Goal: Information Seeking & Learning: Learn about a topic

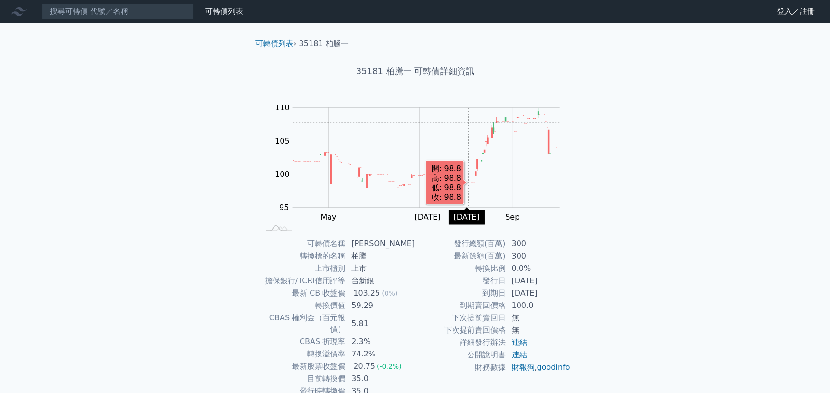
scroll to position [47, 0]
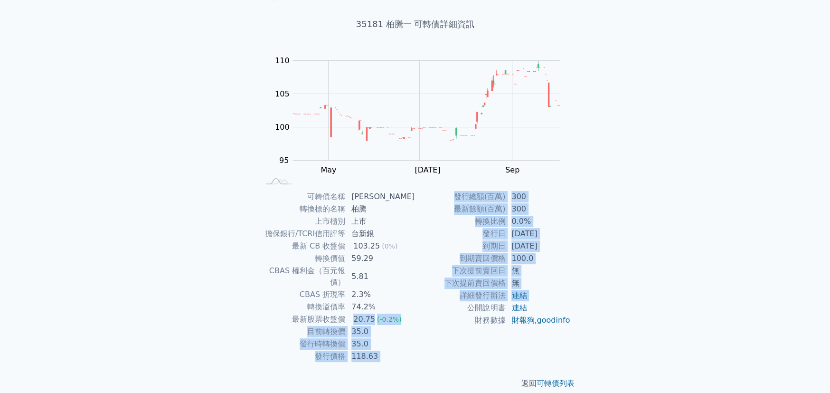
drag, startPoint x: 358, startPoint y: 309, endPoint x: 425, endPoint y: 308, distance: 67.5
click at [425, 308] on div "可轉債名稱 柏騰一 轉換標的名稱 柏騰 上市櫃別 上市 擔保銀行/TCRI信用評等 台新銀 最新 CB 收盤價 103.25 (0%) 轉換價值 59.29 …" at bounding box center [415, 276] width 334 height 172
click at [425, 308] on td "公開說明書" at bounding box center [460, 308] width 91 height 12
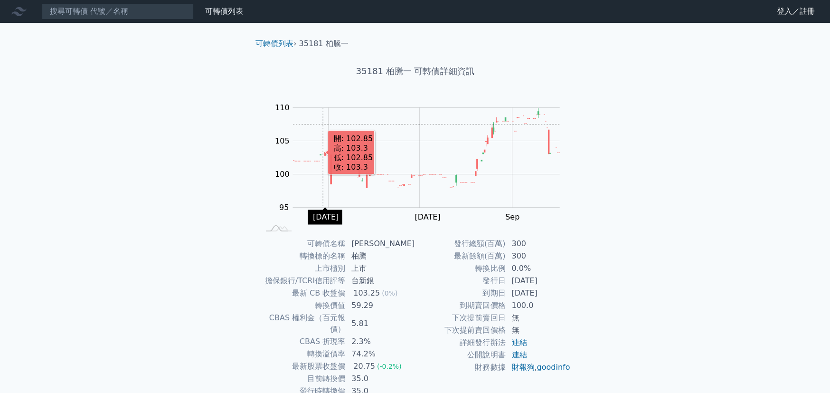
scroll to position [47, 0]
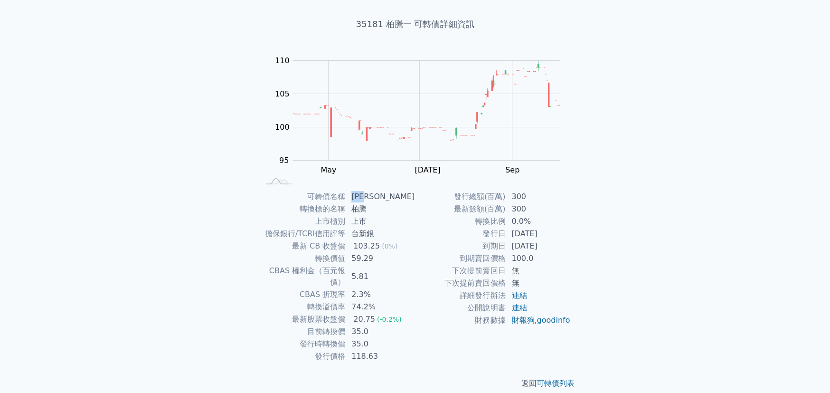
drag, startPoint x: 356, startPoint y: 201, endPoint x: 375, endPoint y: 200, distance: 19.0
click at [375, 200] on td "[PERSON_NAME]" at bounding box center [380, 196] width 69 height 12
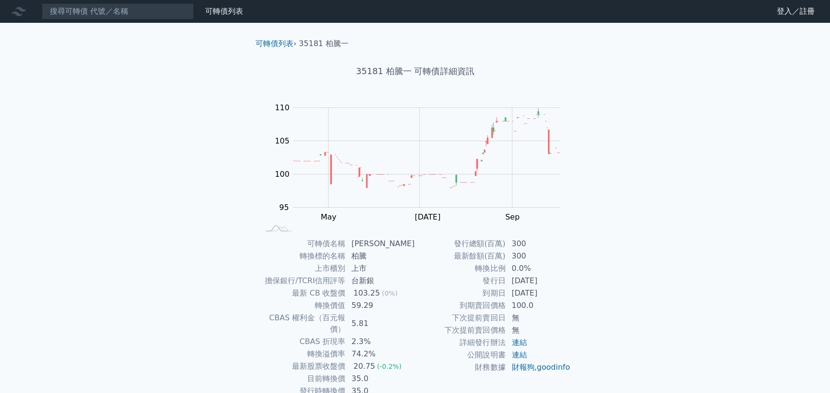
scroll to position [47, 0]
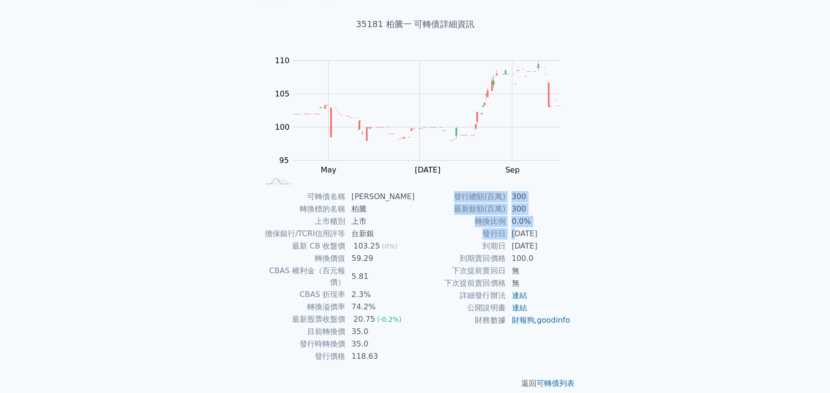
drag, startPoint x: 514, startPoint y: 231, endPoint x: 588, endPoint y: 234, distance: 73.7
click at [588, 234] on div "可轉債列表 › 35181 柏騰一 35181 柏騰一 可轉債詳細資訊 Zoom Out 100 92 94 96 98 100 115 110 105 95…" at bounding box center [415, 190] width 365 height 428
click at [136, 207] on div "可轉債列表 財務數據 可轉債列表 財務數據 登入／註冊 登入／註冊 可轉債列表 › 35181 柏騰一 35181 柏騰一 可轉債詳細資訊 Zoom Out …" at bounding box center [415, 178] width 830 height 451
drag, startPoint x: 353, startPoint y: 232, endPoint x: 406, endPoint y: 233, distance: 52.3
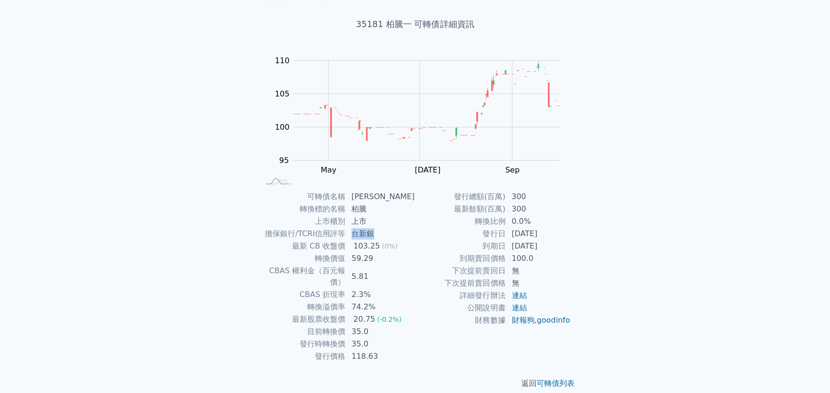
click at [406, 233] on td "台新銀" at bounding box center [380, 234] width 69 height 12
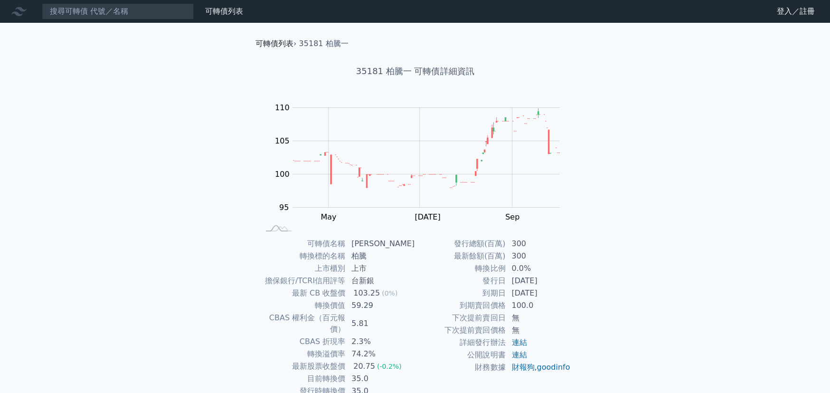
click at [274, 44] on link "可轉債列表" at bounding box center [275, 43] width 38 height 9
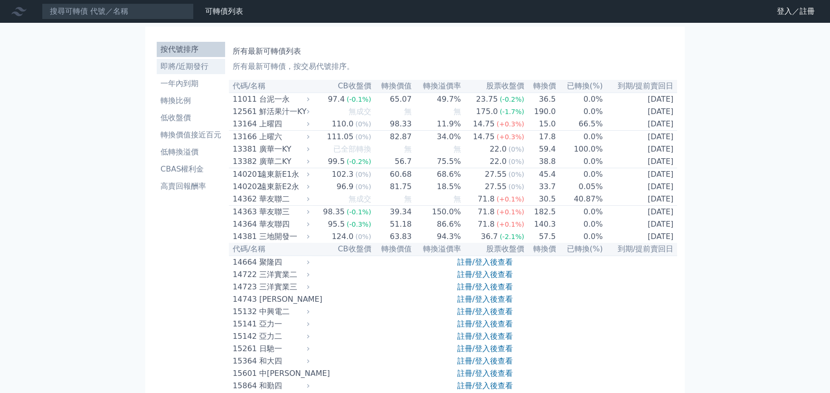
click at [184, 71] on li "即將/近期發行" at bounding box center [191, 66] width 68 height 11
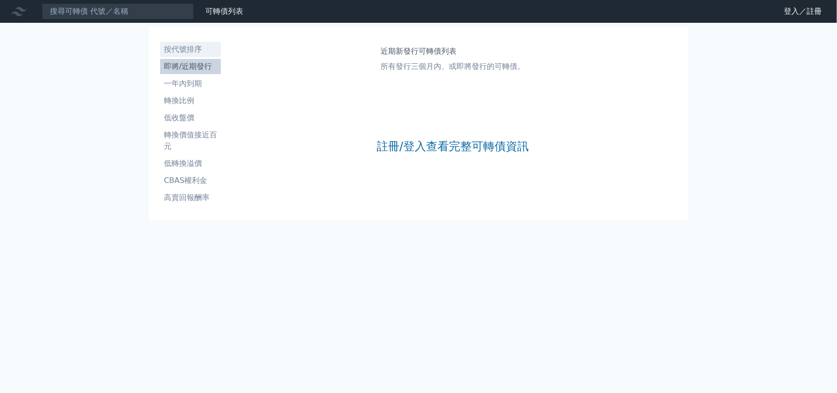
click at [189, 53] on li "按代號排序" at bounding box center [190, 49] width 61 height 11
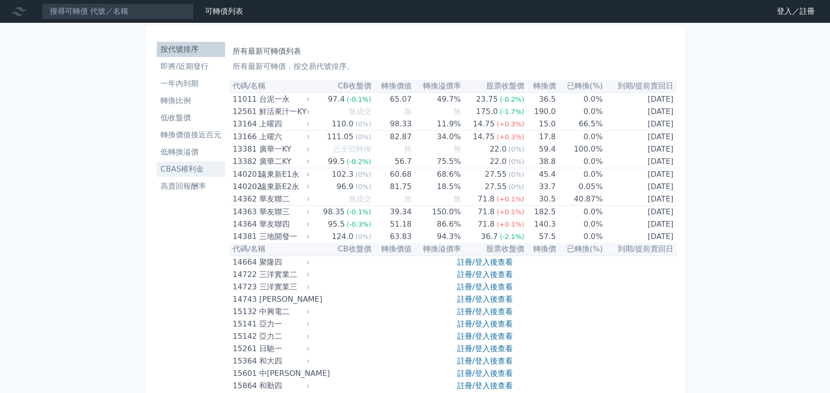
click at [200, 175] on link "CBAS權利金" at bounding box center [191, 169] width 68 height 15
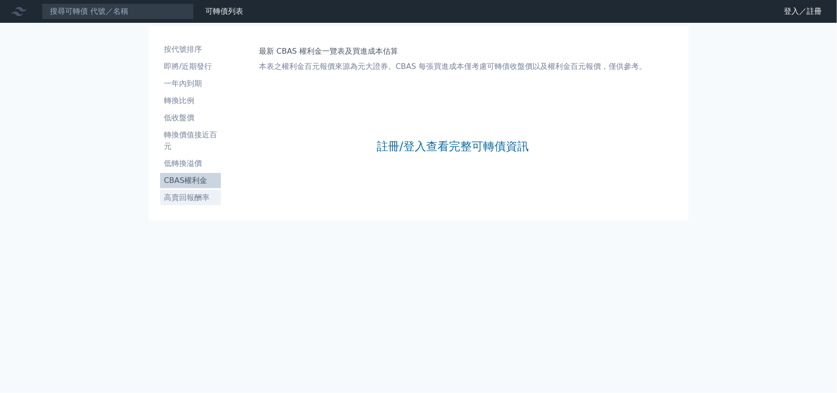
click at [201, 190] on link "高賣回報酬率" at bounding box center [190, 197] width 61 height 15
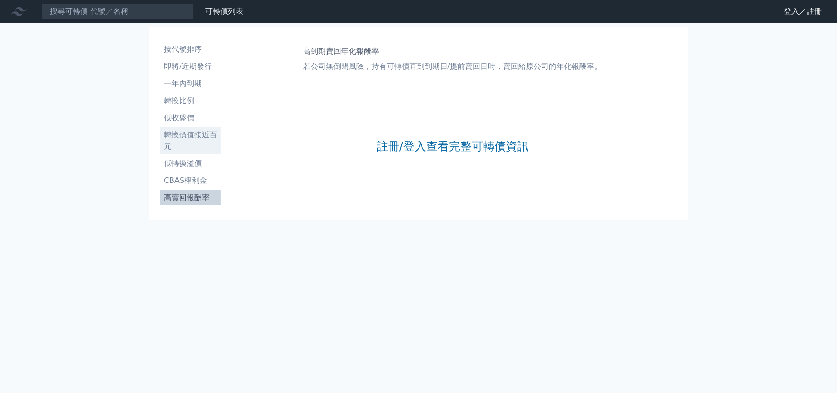
click at [188, 133] on li "轉換價值接近百元" at bounding box center [190, 140] width 61 height 23
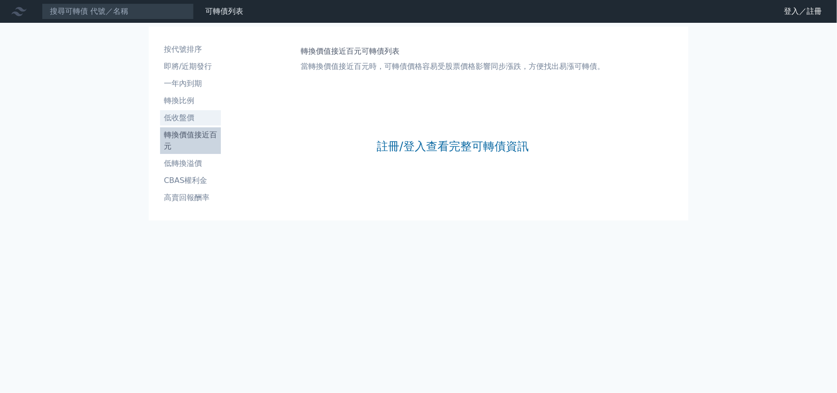
click at [189, 115] on li "低收盤價" at bounding box center [190, 117] width 61 height 11
